Goal: Information Seeking & Learning: Learn about a topic

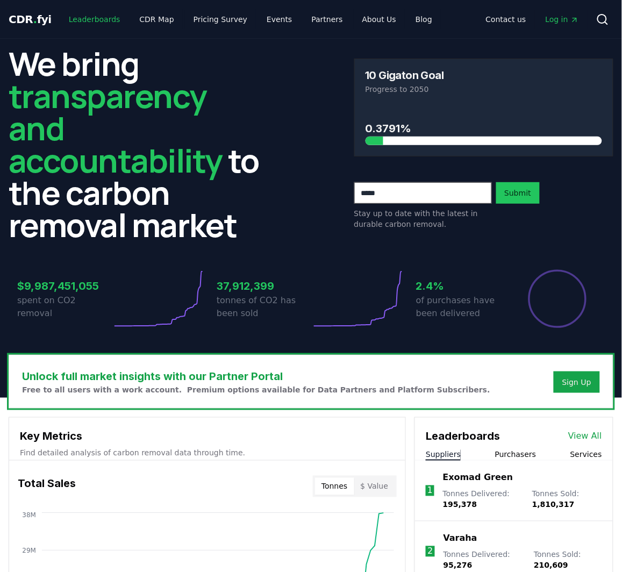
click at [92, 20] on link "Leaderboards" at bounding box center [94, 19] width 69 height 19
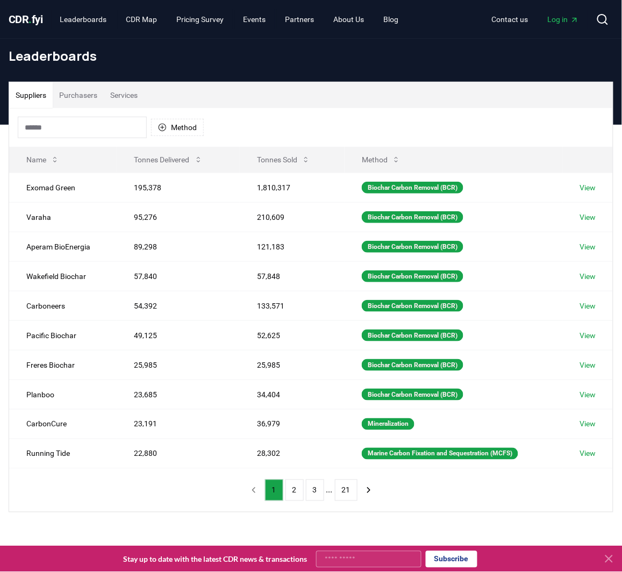
click at [118, 92] on button "Services" at bounding box center [124, 95] width 40 height 26
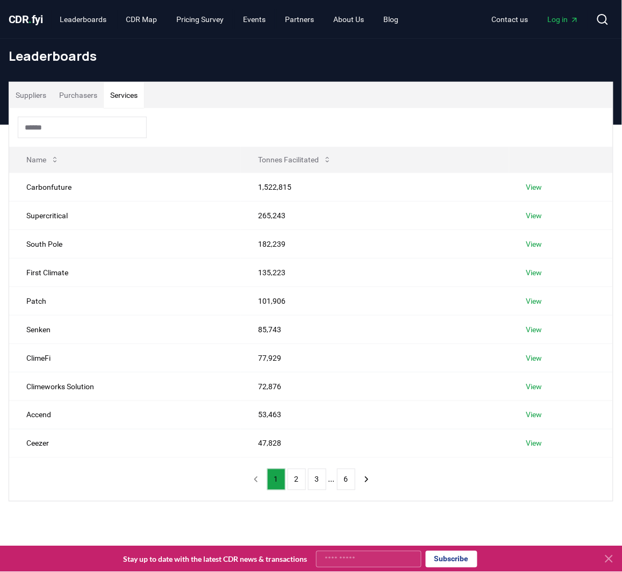
click at [88, 119] on input at bounding box center [82, 127] width 129 height 21
click at [531, 214] on link "View" at bounding box center [534, 215] width 16 height 11
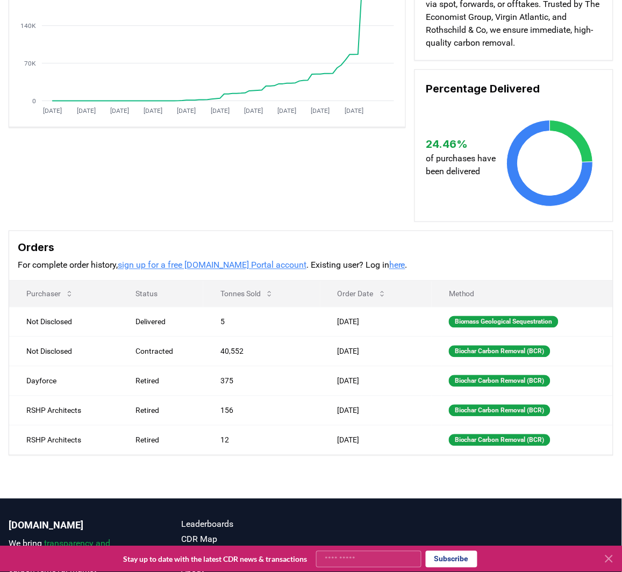
scroll to position [221, 0]
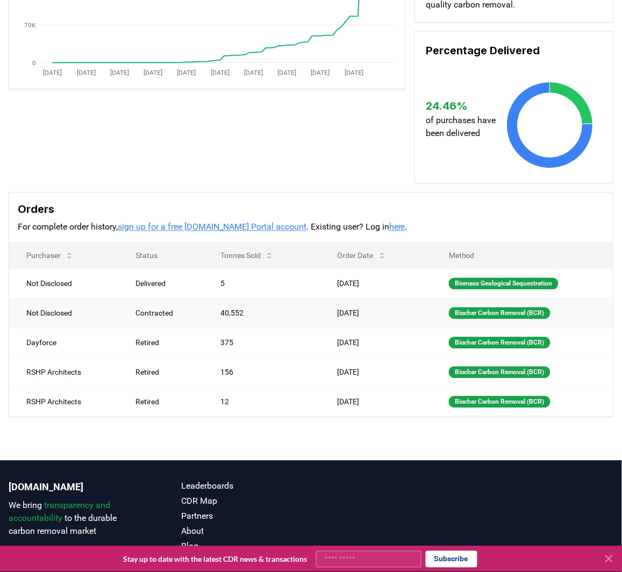
click at [213, 313] on td "40,552" at bounding box center [261, 313] width 117 height 30
drag, startPoint x: 289, startPoint y: 314, endPoint x: 313, endPoint y: 313, distance: 24.7
click at [312, 313] on td "40,552" at bounding box center [261, 313] width 117 height 30
click at [314, 313] on td "40,552" at bounding box center [261, 313] width 117 height 30
drag, startPoint x: 314, startPoint y: 313, endPoint x: 212, endPoint y: 314, distance: 102.1
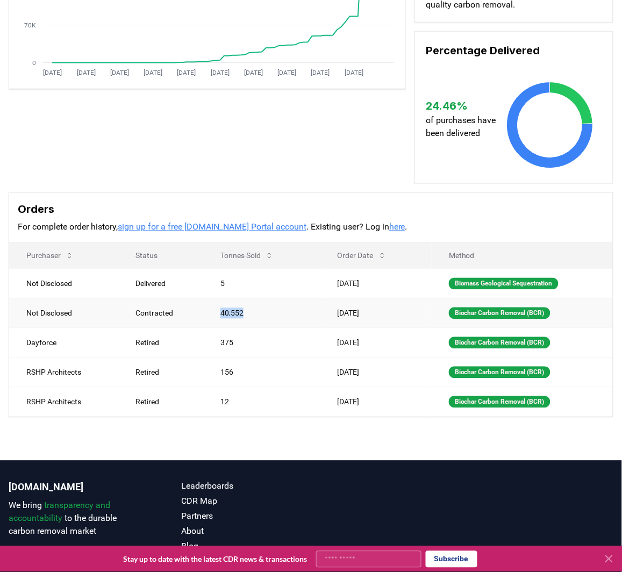
click at [212, 314] on td "40,552" at bounding box center [261, 313] width 117 height 30
click at [391, 313] on td "[DATE]" at bounding box center [375, 313] width 111 height 30
drag, startPoint x: 271, startPoint y: 312, endPoint x: 204, endPoint y: 311, distance: 67.7
click at [204, 311] on td "40,552" at bounding box center [261, 313] width 117 height 30
click at [290, 314] on td "40,552" at bounding box center [261, 313] width 117 height 30
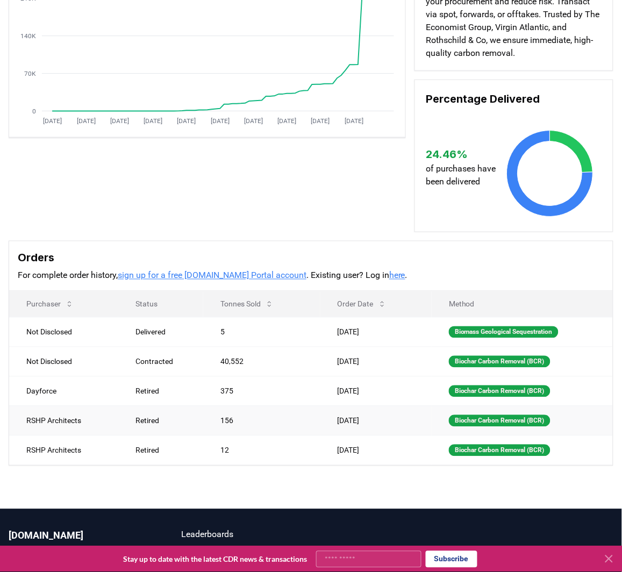
scroll to position [150, 0]
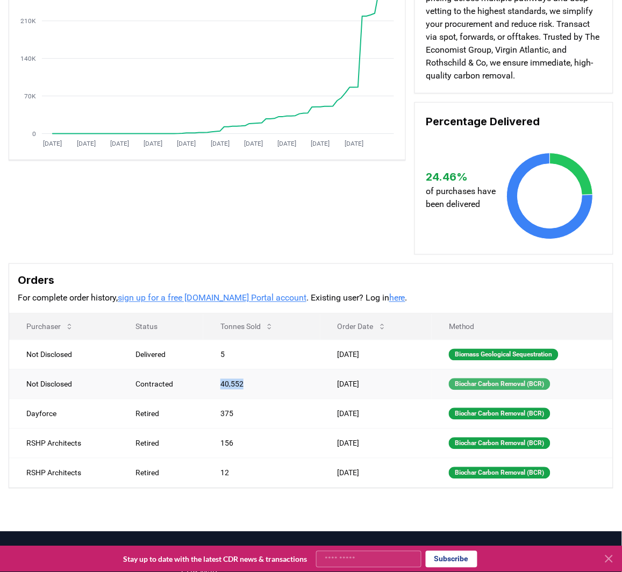
drag, startPoint x: 213, startPoint y: 383, endPoint x: 452, endPoint y: 382, distance: 238.5
click at [206, 383] on td "40,552" at bounding box center [261, 384] width 117 height 30
click at [453, 383] on div "Biochar Carbon Removal (BCR)" at bounding box center [500, 384] width 102 height 12
click at [469, 387] on div "Biochar Carbon Removal (BCR)" at bounding box center [500, 384] width 102 height 12
click at [367, 386] on td "[DATE]" at bounding box center [375, 384] width 111 height 30
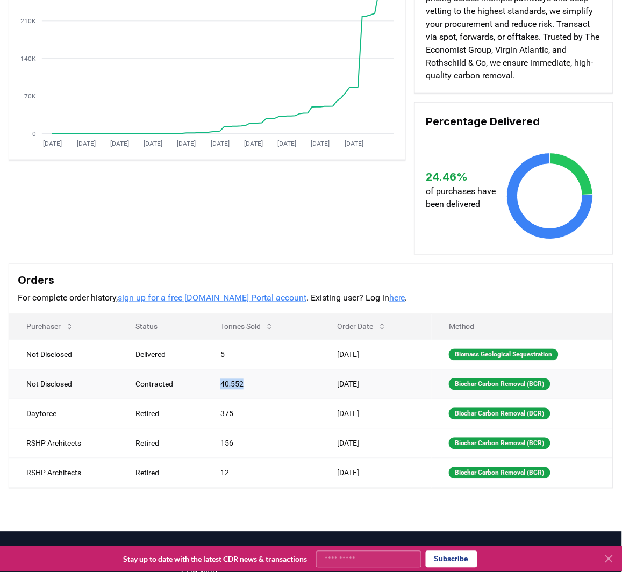
drag, startPoint x: 206, startPoint y: 386, endPoint x: 183, endPoint y: 386, distance: 23.6
click at [183, 386] on tr "Not Disclosed Contracted 40,552 [DATE] Biochar Carbon Removal (BCR)" at bounding box center [310, 384] width 603 height 30
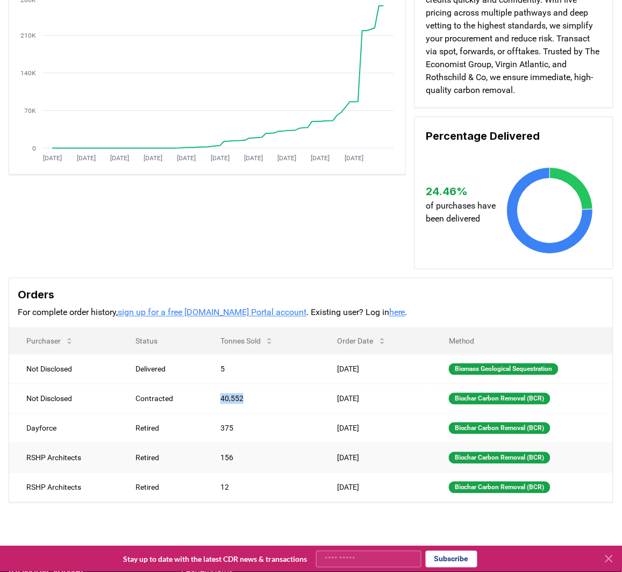
scroll to position [222, 0]
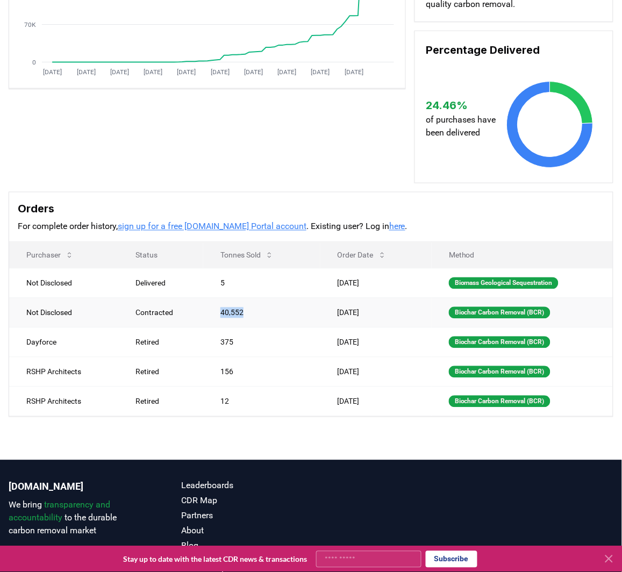
click at [247, 318] on td "40,552" at bounding box center [261, 313] width 117 height 30
drag, startPoint x: 220, startPoint y: 310, endPoint x: 185, endPoint y: 297, distance: 37.2
click at [208, 310] on td "40,552" at bounding box center [261, 313] width 117 height 30
drag, startPoint x: 53, startPoint y: 311, endPoint x: 106, endPoint y: 319, distance: 53.3
click at [57, 311] on td "Not Disclosed" at bounding box center [63, 313] width 109 height 30
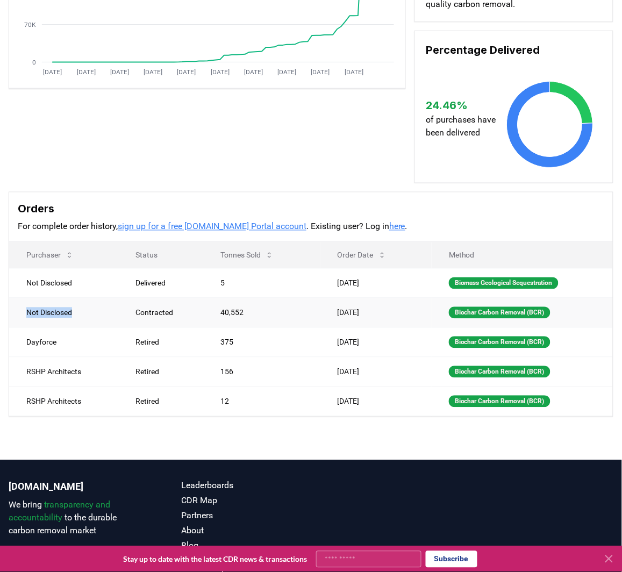
drag, startPoint x: 106, startPoint y: 319, endPoint x: 21, endPoint y: 313, distance: 85.1
click at [20, 314] on td "Not Disclosed" at bounding box center [63, 313] width 109 height 30
drag, startPoint x: 246, startPoint y: 309, endPoint x: 225, endPoint y: 15, distance: 295.7
click at [216, 268] on tbody "Not Disclosed Delivered 5 [DATE] Biomass Geological Sequestration Not Disclosed…" at bounding box center [310, 342] width 603 height 148
click at [232, 311] on td "40,552" at bounding box center [261, 313] width 117 height 30
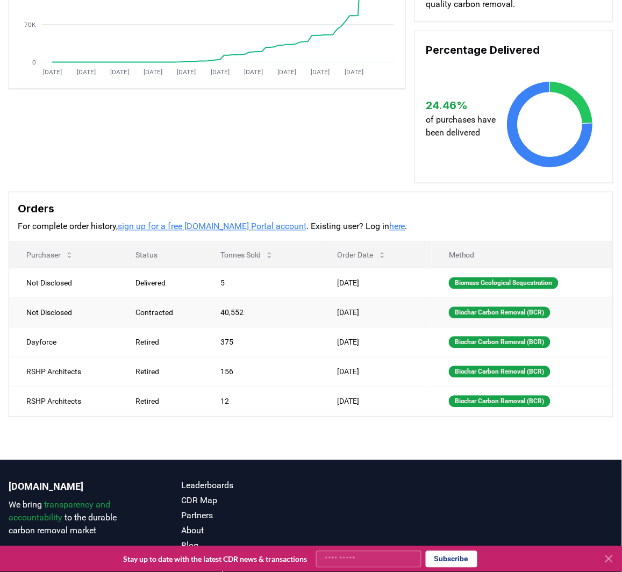
click at [222, 308] on td "40,552" at bounding box center [261, 313] width 117 height 30
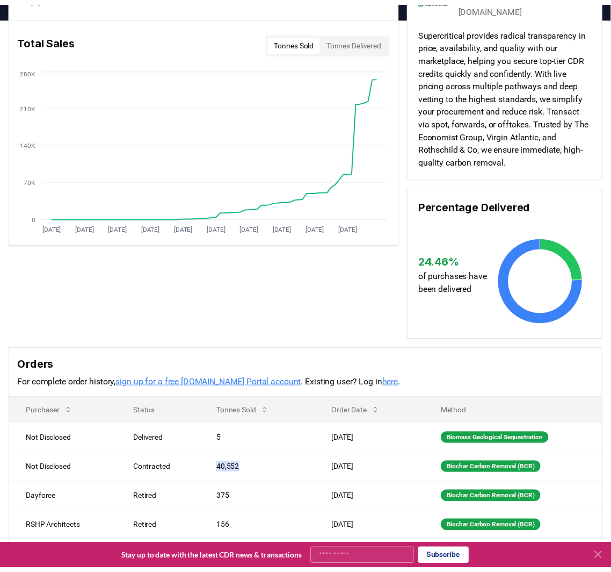
scroll to position [0, 0]
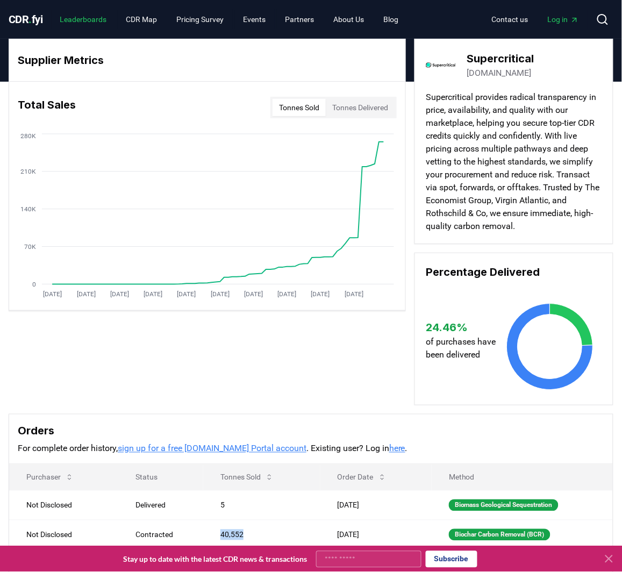
click at [89, 24] on link "Leaderboards" at bounding box center [84, 19] width 64 height 19
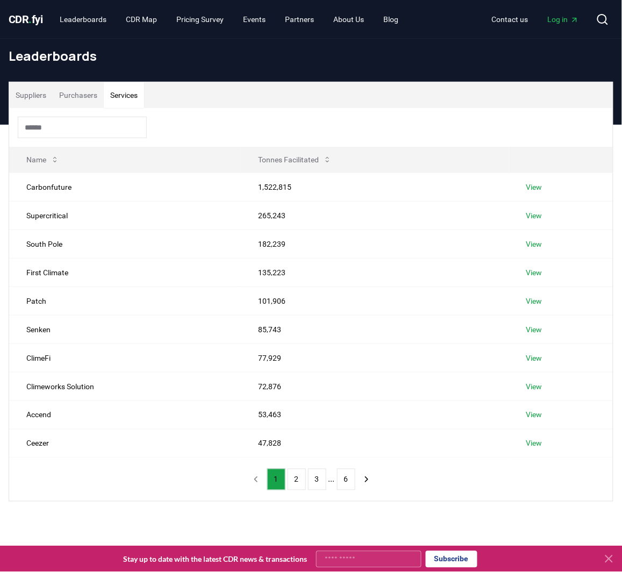
click at [124, 96] on button "Services" at bounding box center [124, 95] width 40 height 26
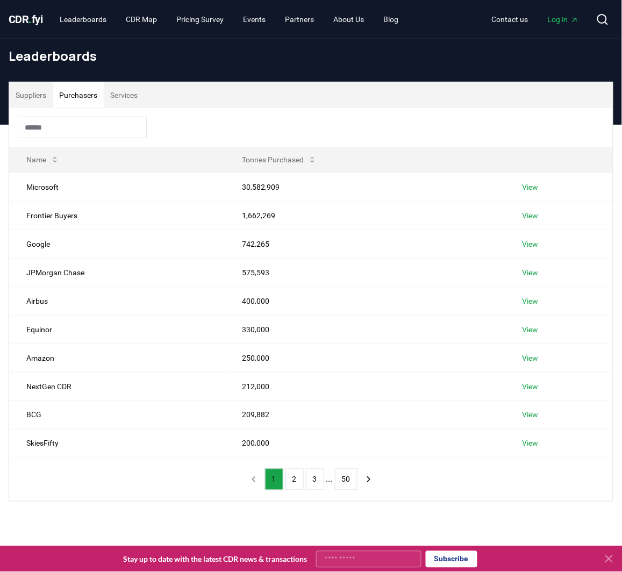
click at [84, 97] on button "Purchasers" at bounding box center [78, 95] width 51 height 26
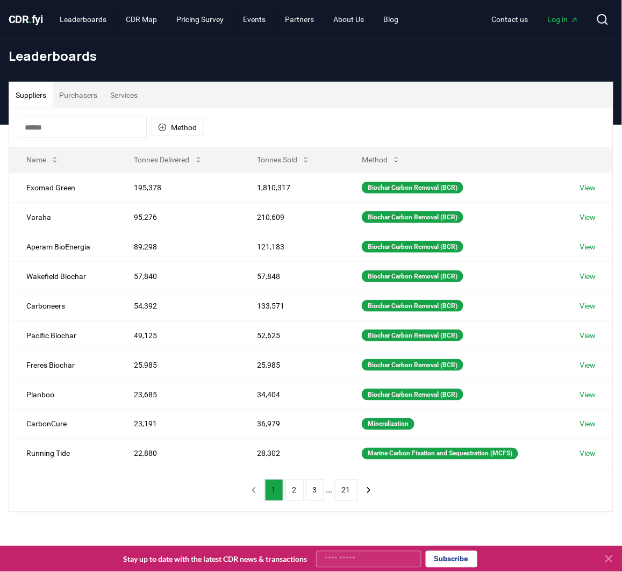
click at [32, 98] on button "Suppliers" at bounding box center [31, 95] width 44 height 26
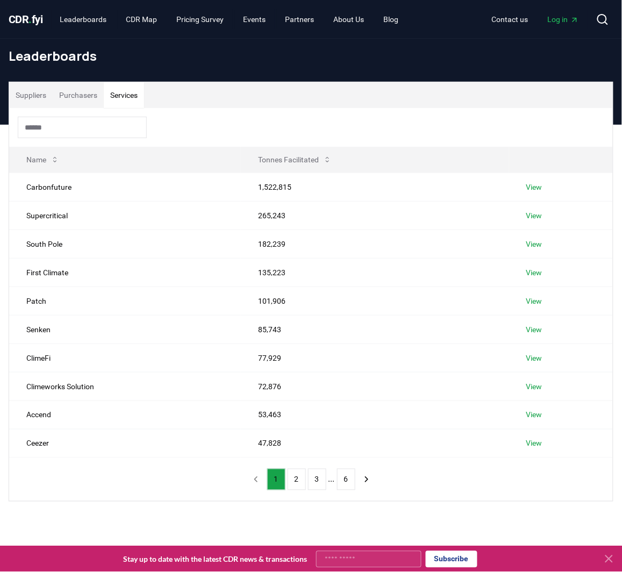
click at [142, 95] on button "Services" at bounding box center [124, 95] width 40 height 26
click at [294, 475] on button "2" at bounding box center [296, 478] width 18 height 21
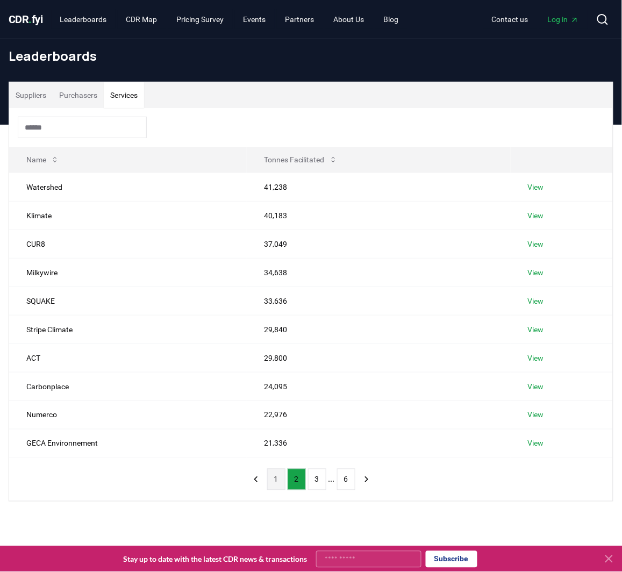
click at [276, 476] on button "1" at bounding box center [276, 478] width 18 height 21
